Goal: Information Seeking & Learning: Learn about a topic

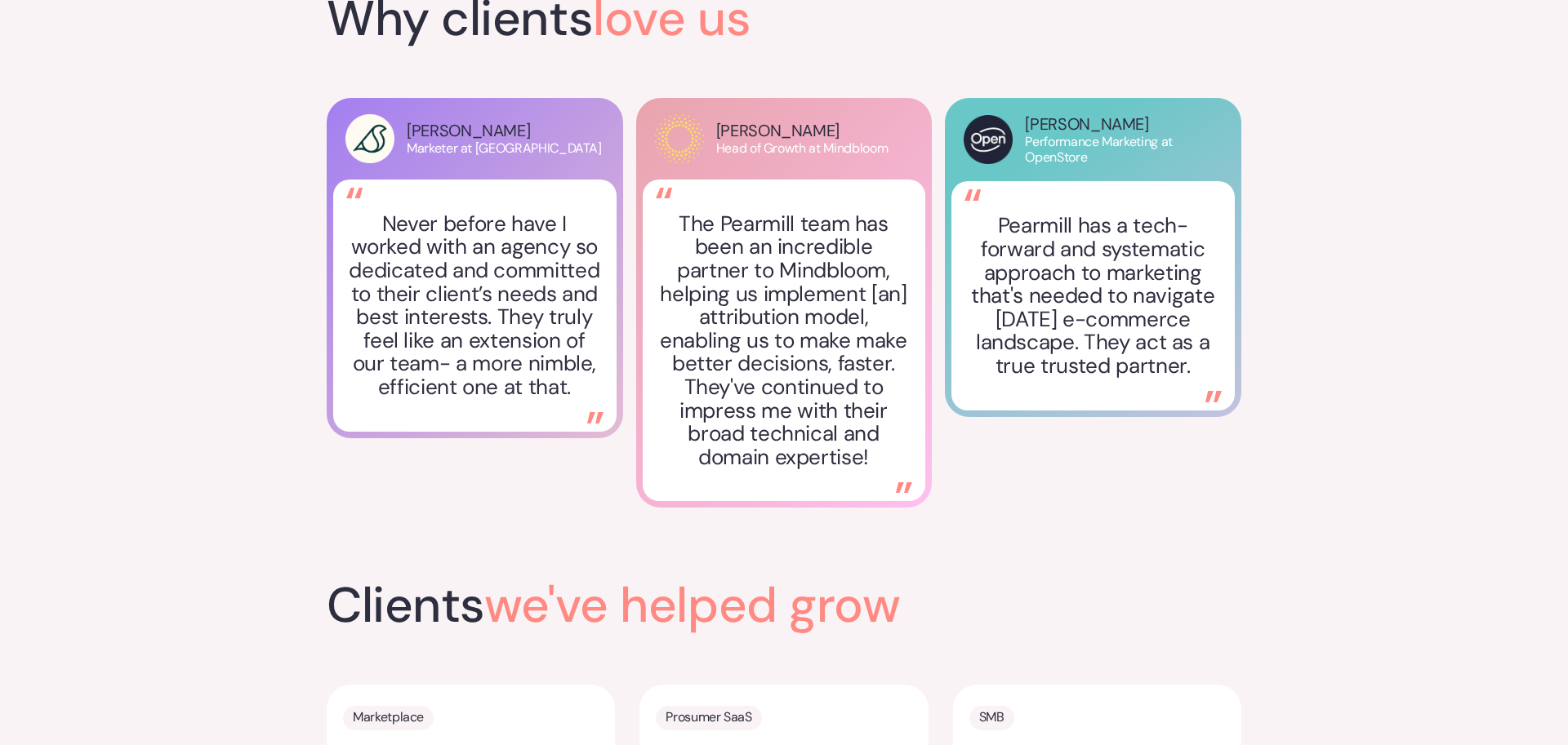
scroll to position [2954, 0]
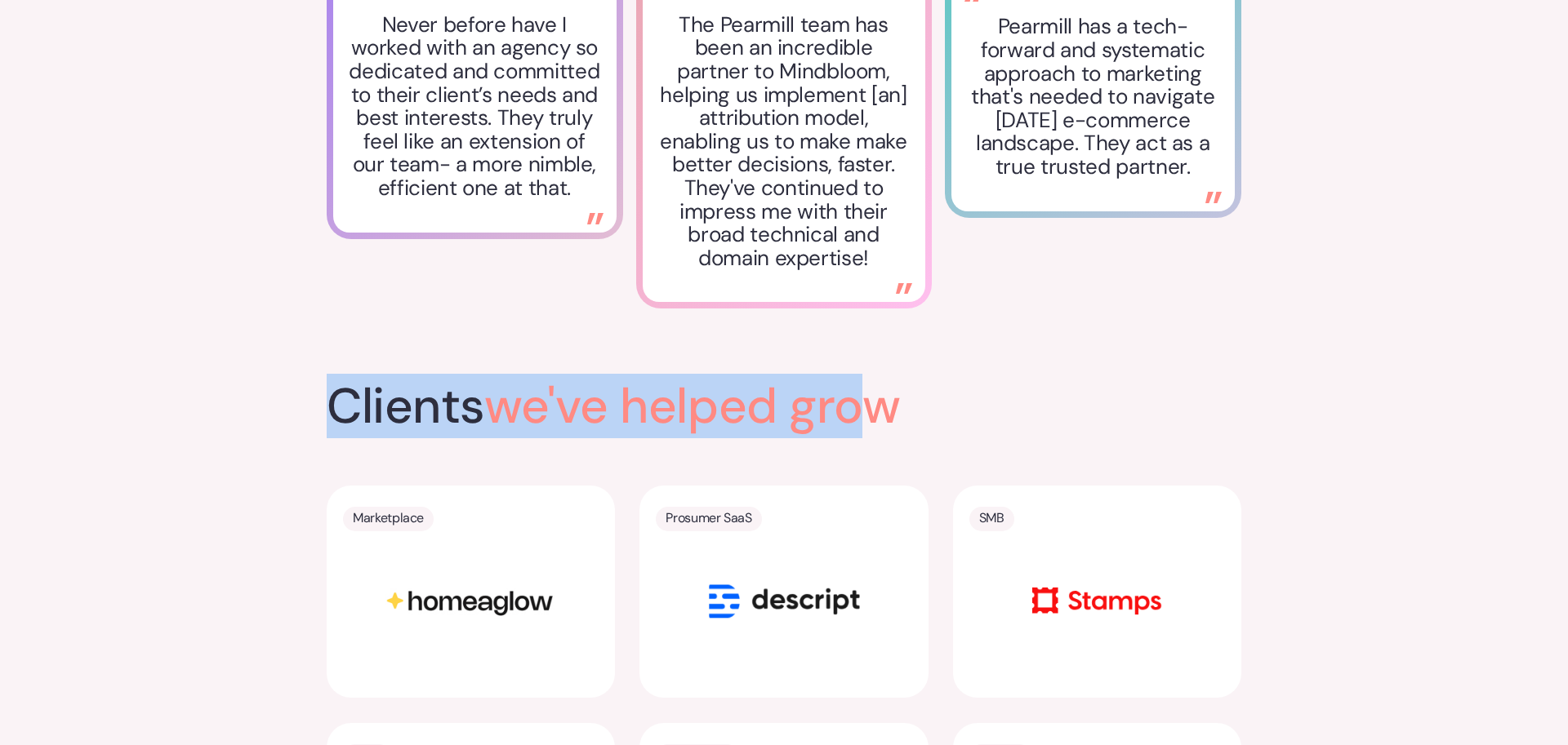
drag, startPoint x: 530, startPoint y: 383, endPoint x: 882, endPoint y: 393, distance: 352.1
click at [882, 393] on h2 "Clients we've helped grow" at bounding box center [693, 406] width 732 height 49
click at [882, 393] on span "we've helped grow" at bounding box center [693, 406] width 416 height 65
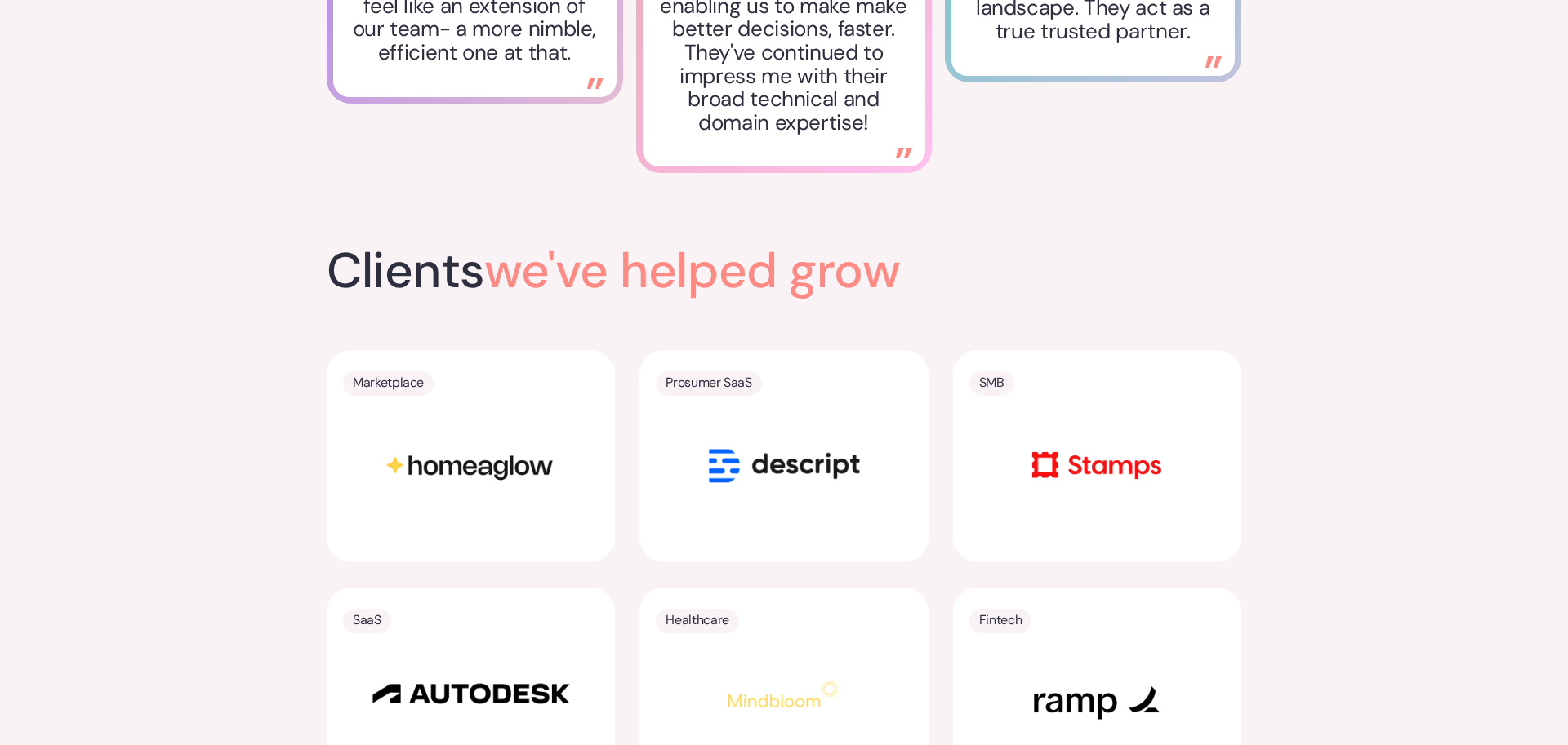
scroll to position [3197, 0]
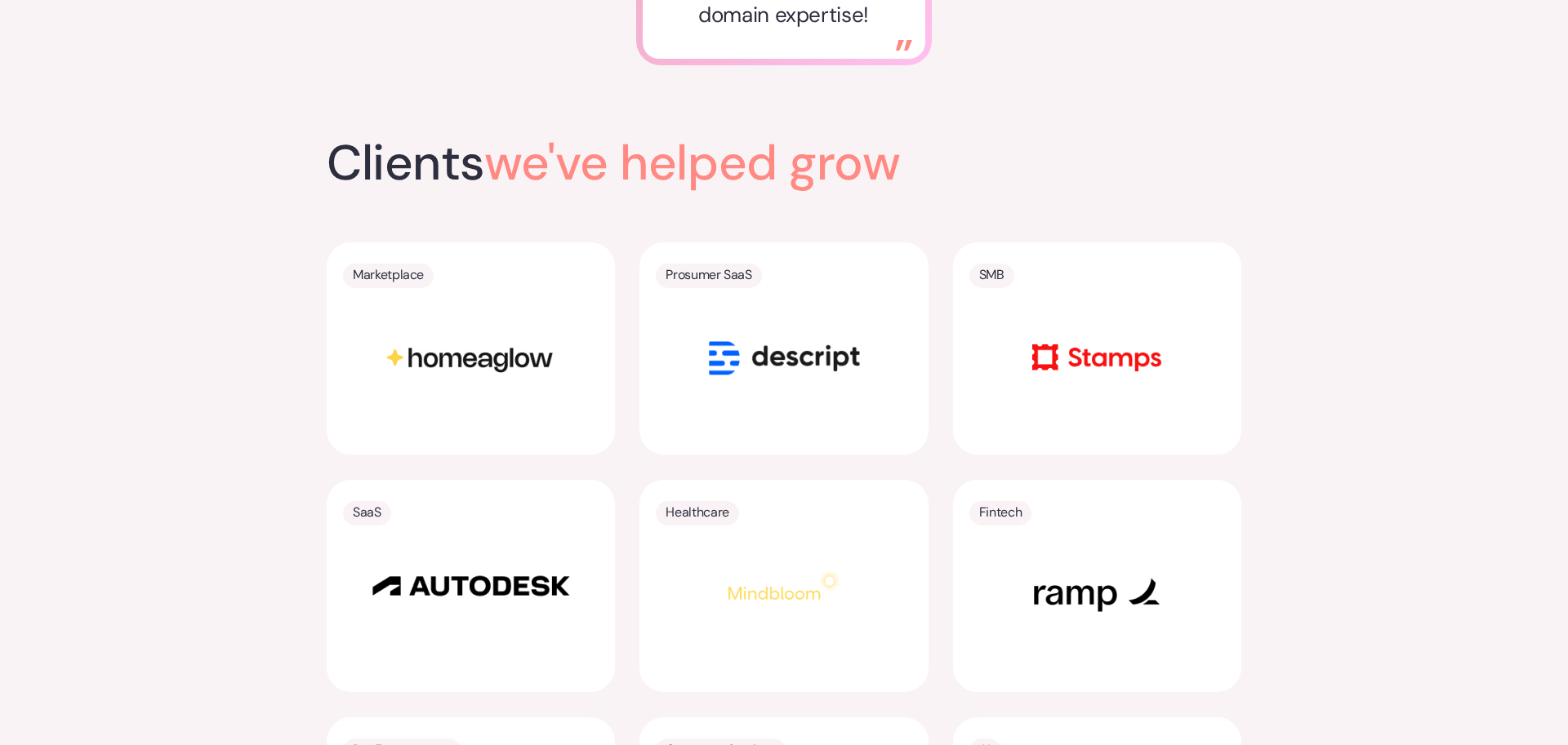
click at [203, 324] on div "Clients we've helped grow Marketplace Prosumer SaaS SMB SaaS Healthcare Fintech…" at bounding box center [784, 543] width 1568 height 901
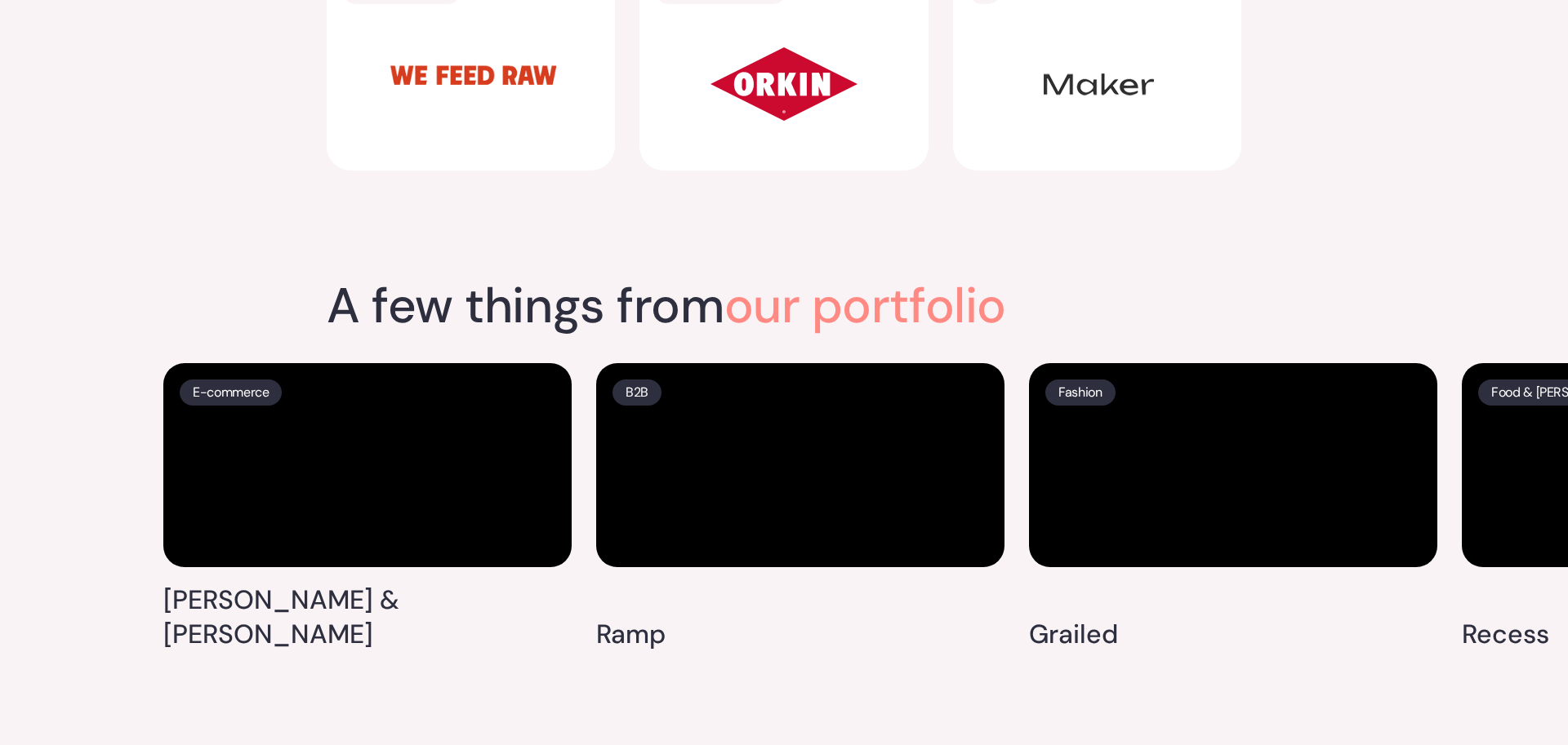
scroll to position [4125, 0]
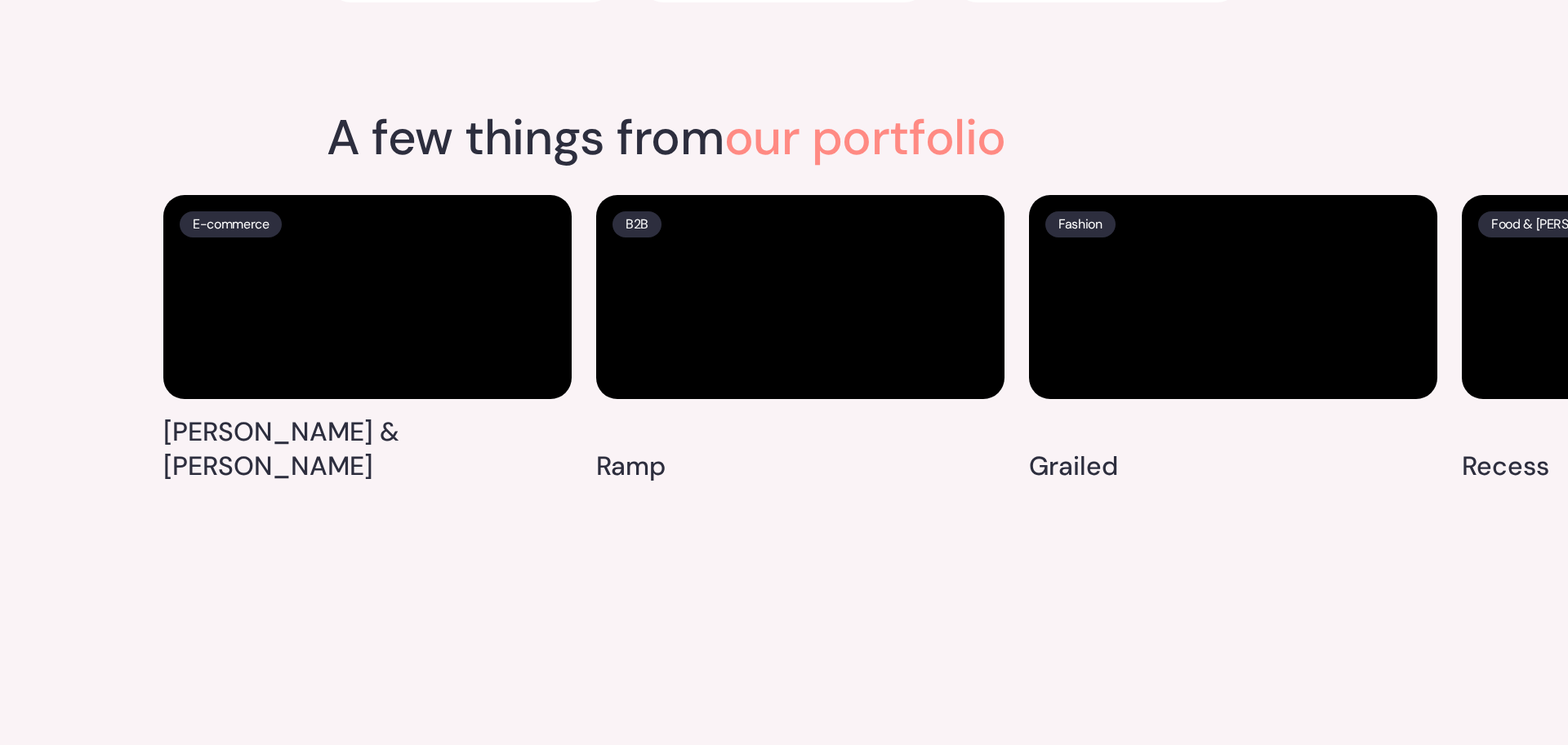
click at [428, 117] on h2 "A few things from our portfolio" at bounding box center [666, 138] width 680 height 49
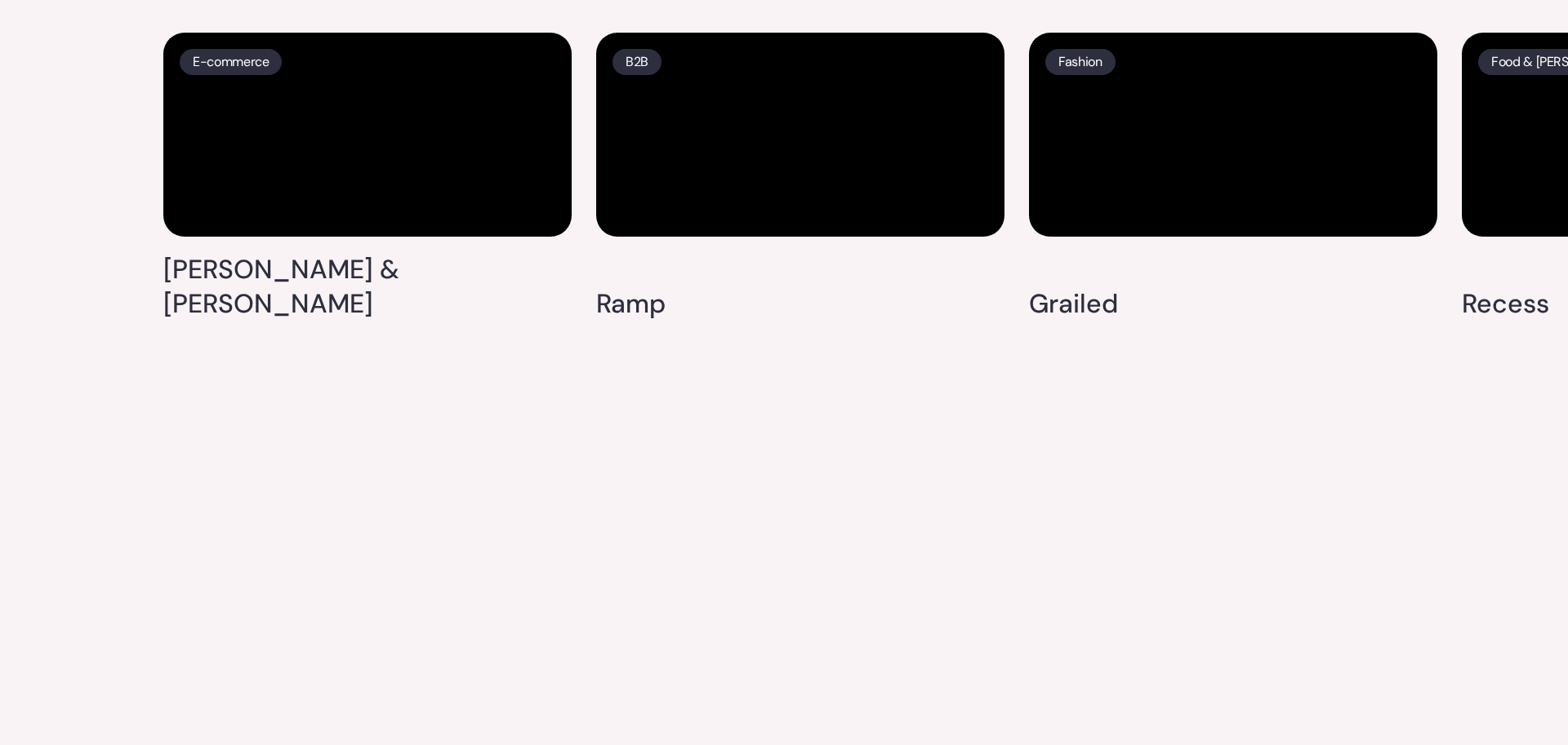
scroll to position [4141, 0]
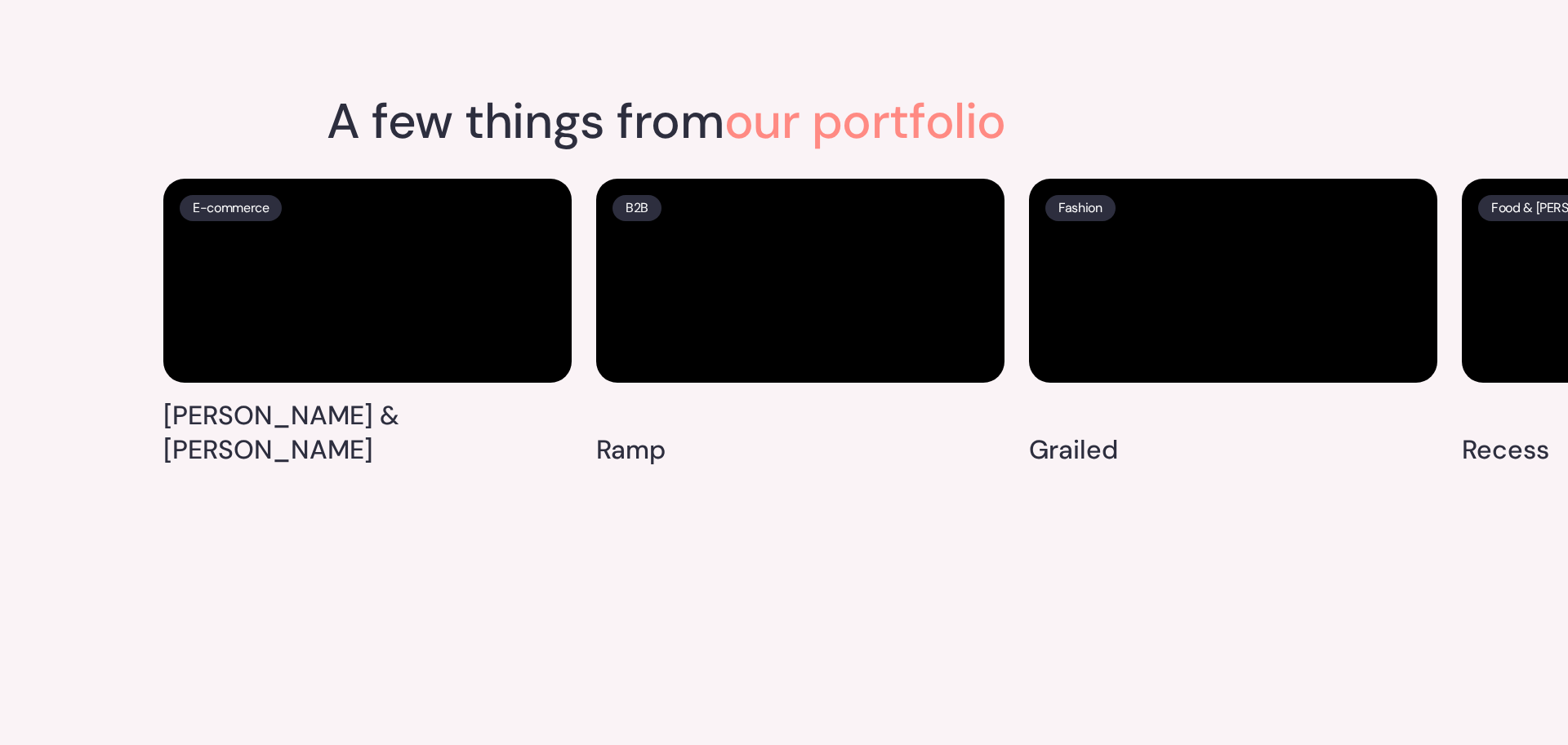
click at [972, 96] on span "our portfolio" at bounding box center [866, 121] width 282 height 65
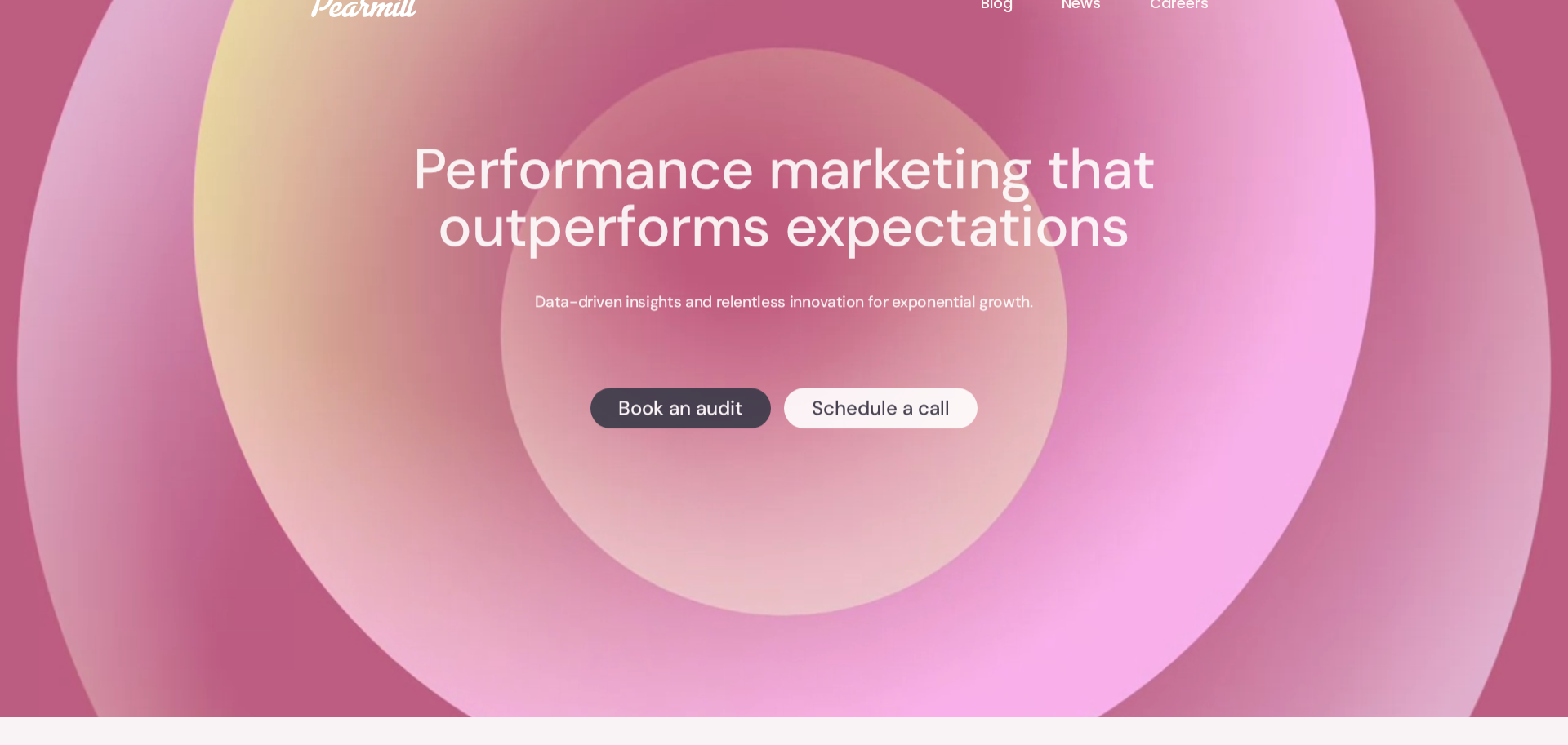
scroll to position [0, 0]
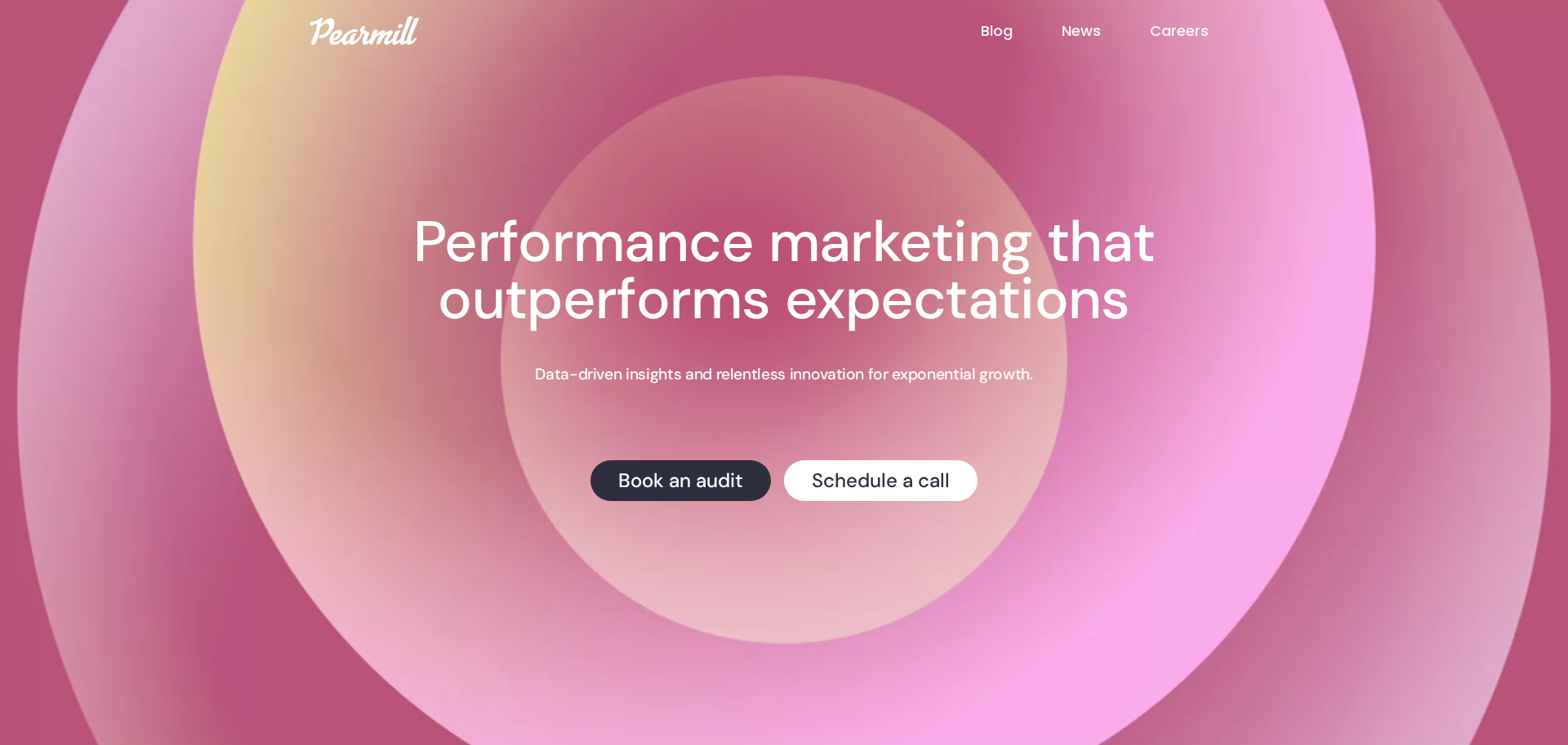
click at [982, 33] on link "Blog" at bounding box center [1021, 31] width 81 height 22
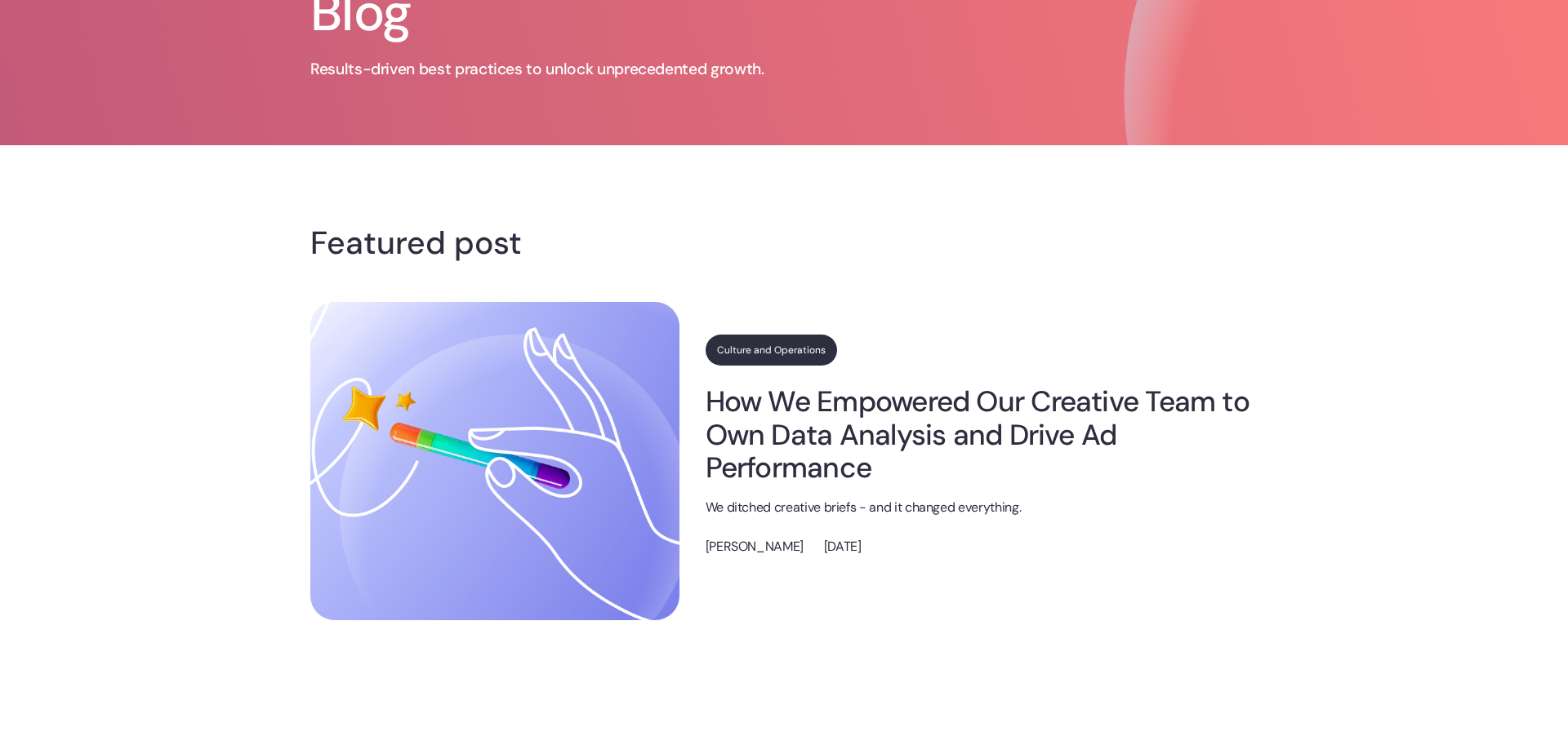
scroll to position [119, 0]
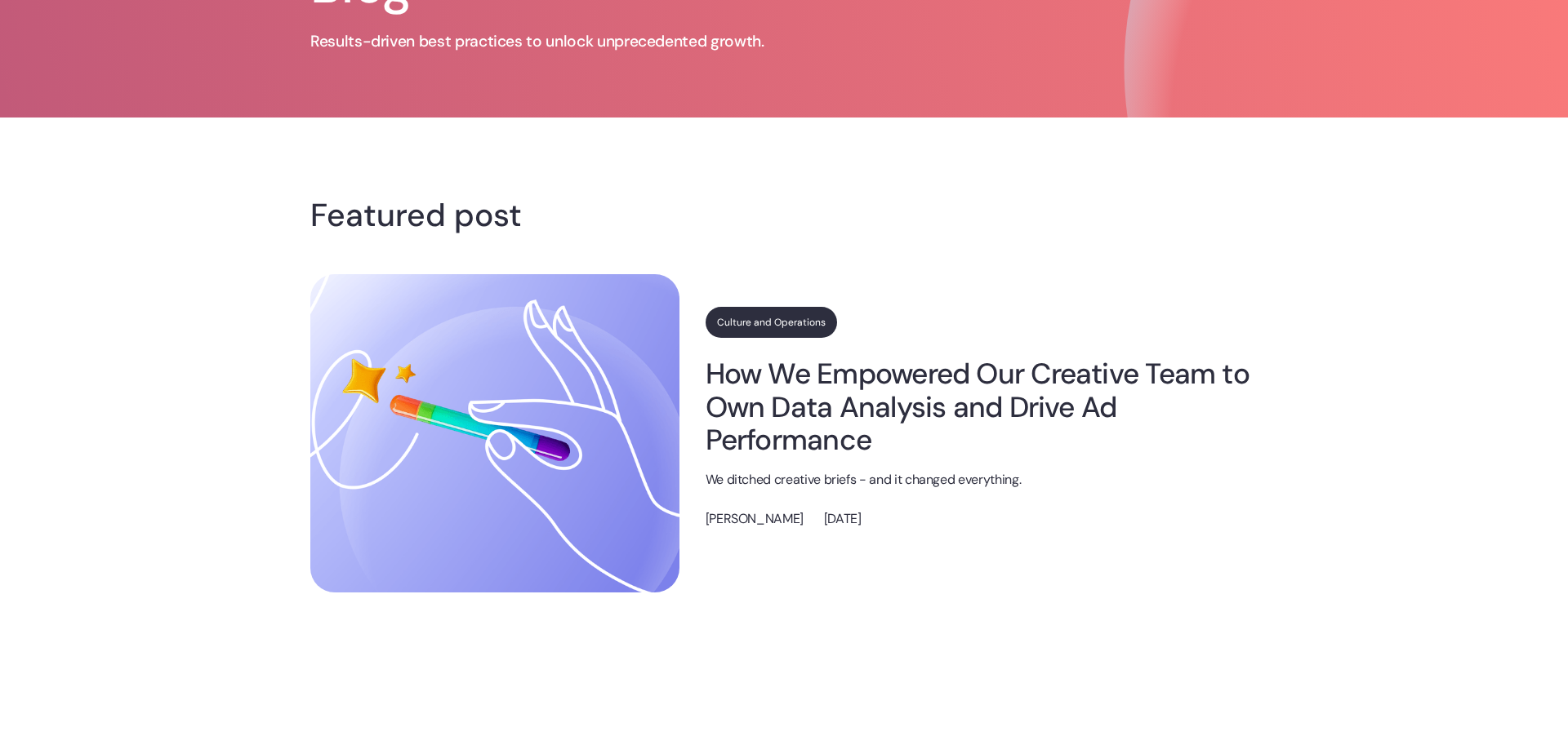
click at [1035, 382] on link "How We Empowered Our Creative Team to Own Data Analysis and Drive Ad Performance" at bounding box center [981, 407] width 552 height 99
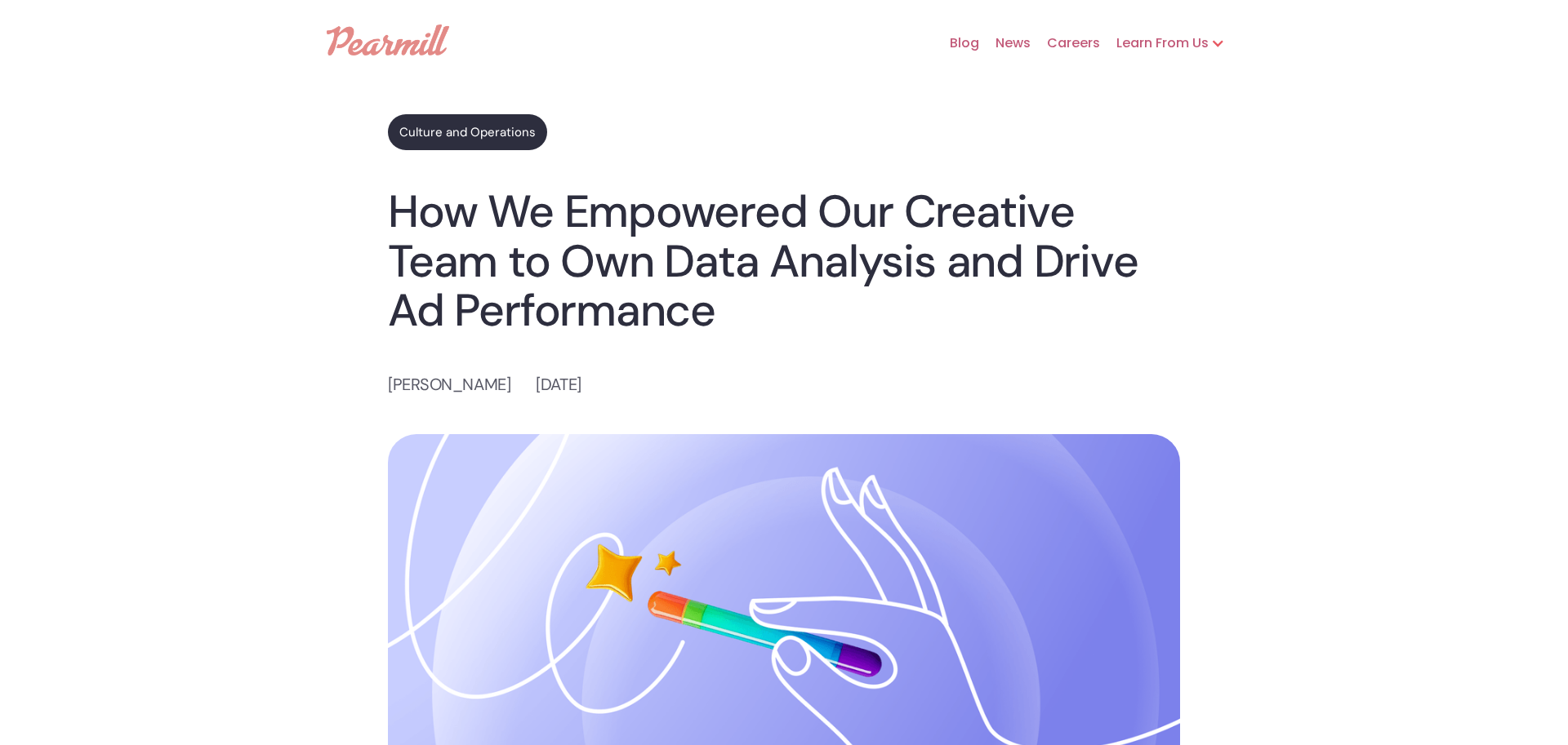
click at [877, 267] on h1 "How We Empowered Our Creative Team to Own Data Analysis and Drive Ad Performance" at bounding box center [783, 262] width 792 height 149
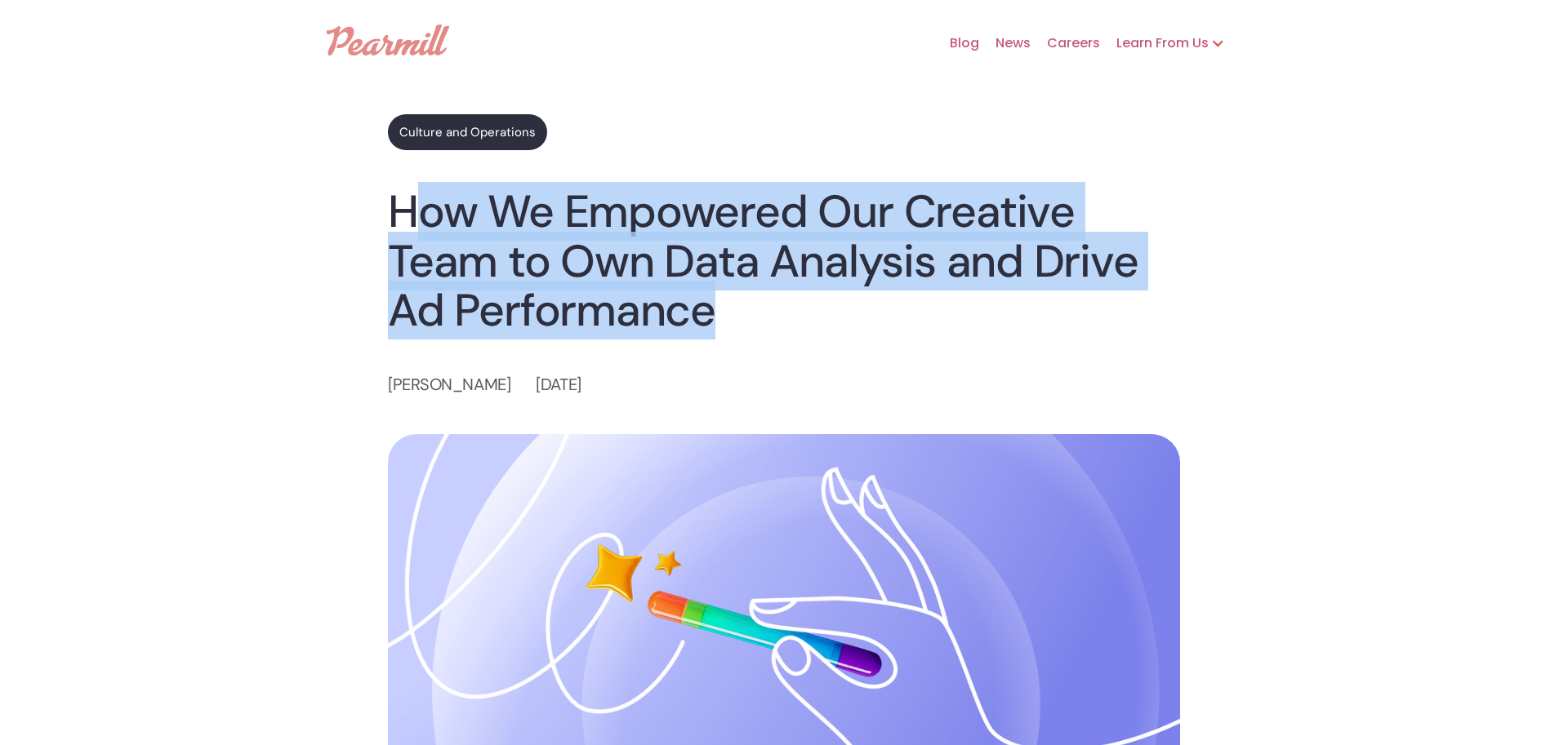
drag, startPoint x: 405, startPoint y: 211, endPoint x: 875, endPoint y: 290, distance: 476.6
click at [875, 290] on h1 "How We Empowered Our Creative Team to Own Data Analysis and Drive Ad Performance" at bounding box center [783, 262] width 792 height 149
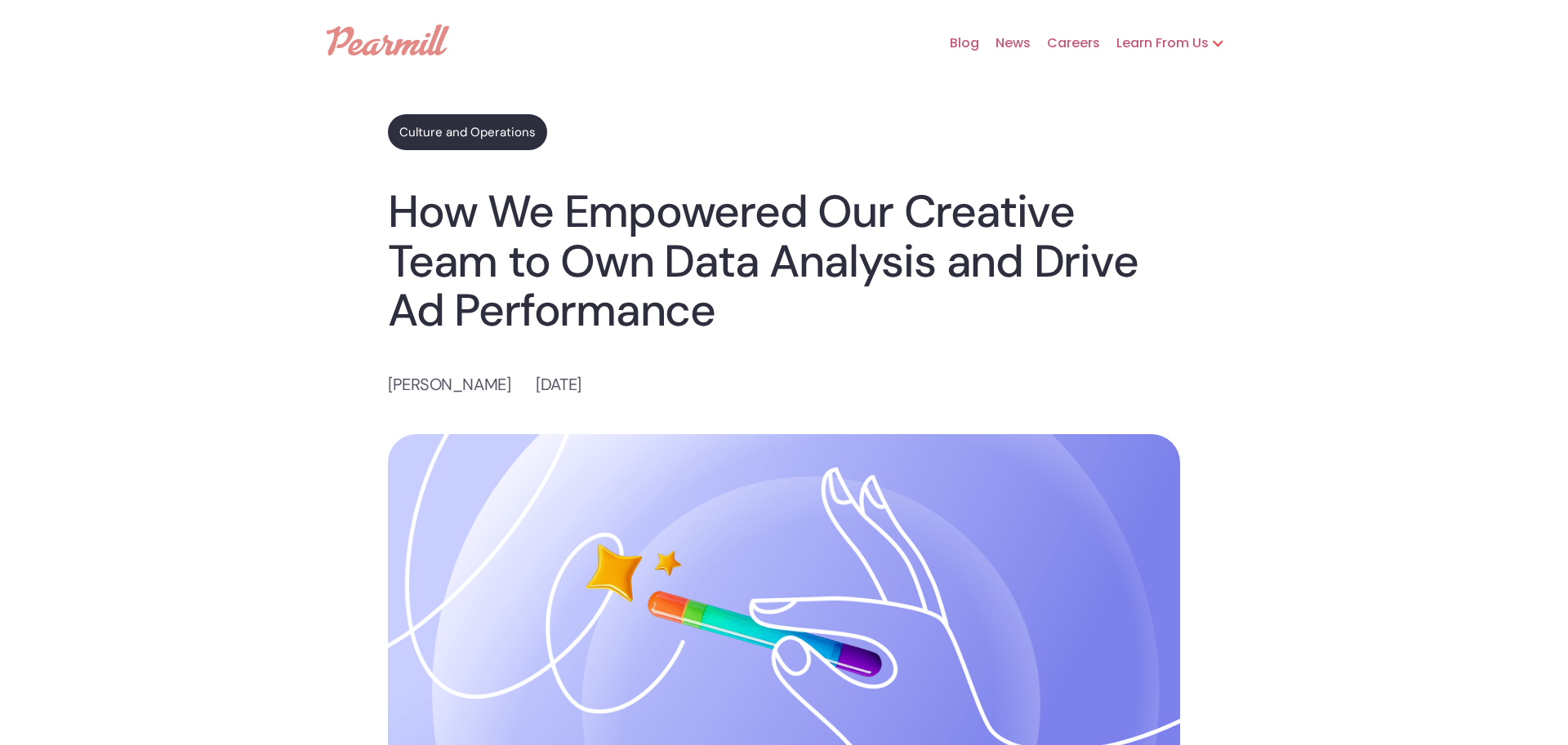
drag, startPoint x: 1244, startPoint y: 207, endPoint x: 1270, endPoint y: 124, distance: 87.0
